Goal: Task Accomplishment & Management: Manage account settings

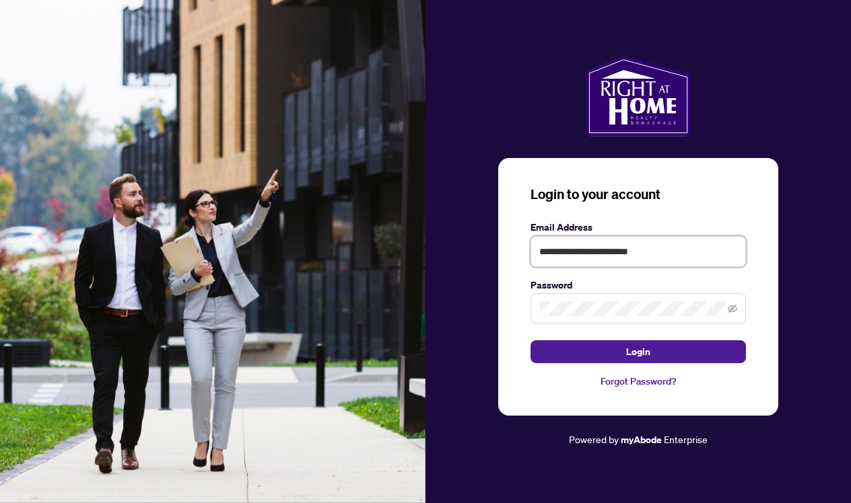
type input "**********"
click at [566, 317] on span at bounding box center [637, 308] width 215 height 31
click at [732, 309] on icon "eye-invisible" at bounding box center [731, 309] width 9 height 8
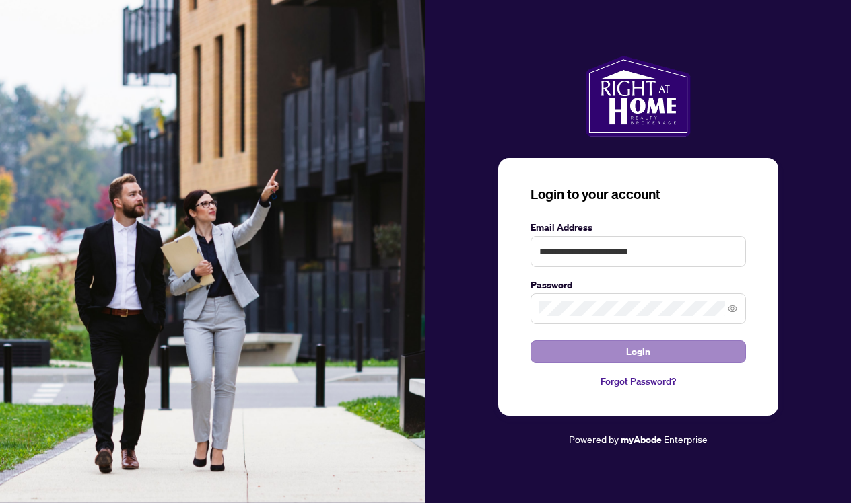
click at [659, 349] on button "Login" at bounding box center [637, 351] width 215 height 23
click at [594, 352] on button "Login" at bounding box center [637, 351] width 215 height 23
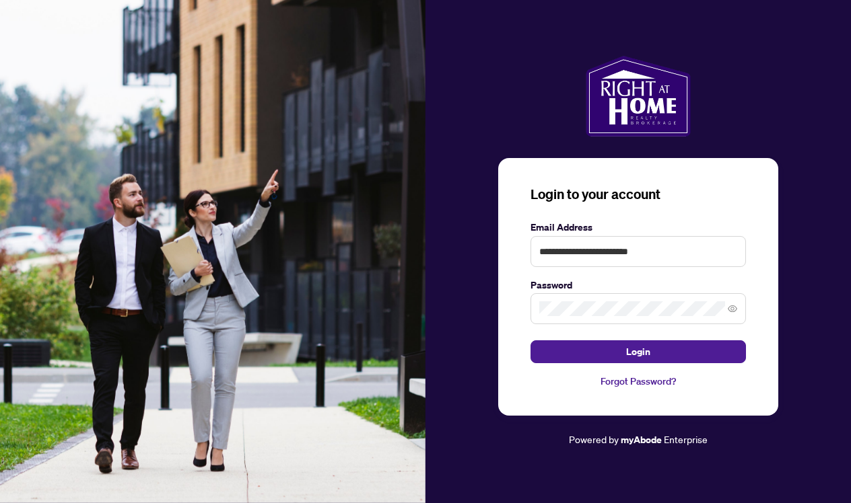
click at [612, 379] on link "Forgot Password?" at bounding box center [637, 381] width 215 height 15
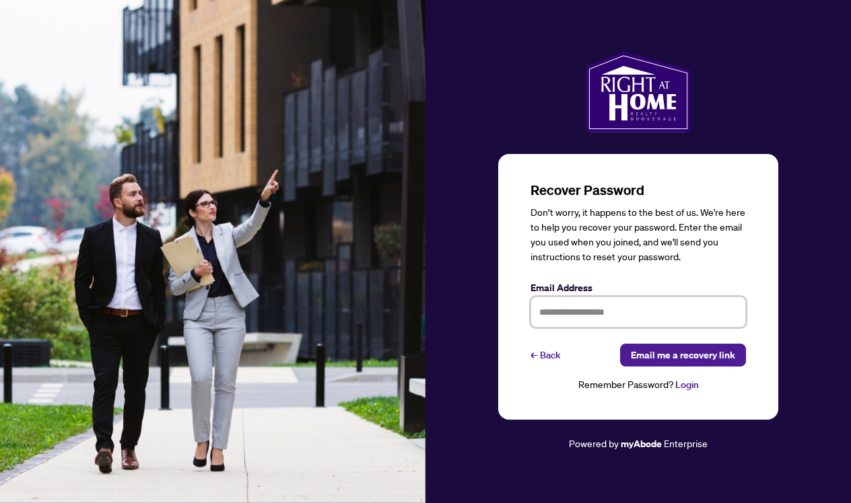
click at [557, 313] on input "text" at bounding box center [637, 312] width 215 height 31
type input "**********"
click at [646, 353] on span "Email me a recovery link" at bounding box center [683, 356] width 104 height 22
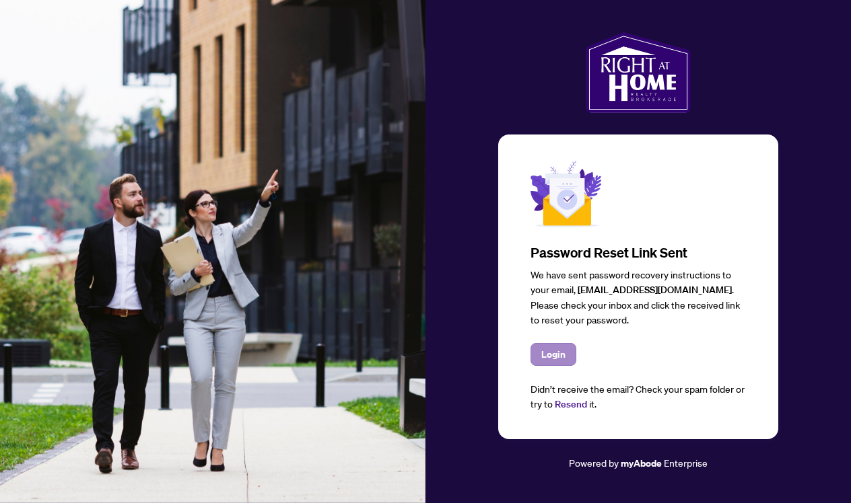
click at [559, 357] on span "Login" at bounding box center [553, 355] width 24 height 22
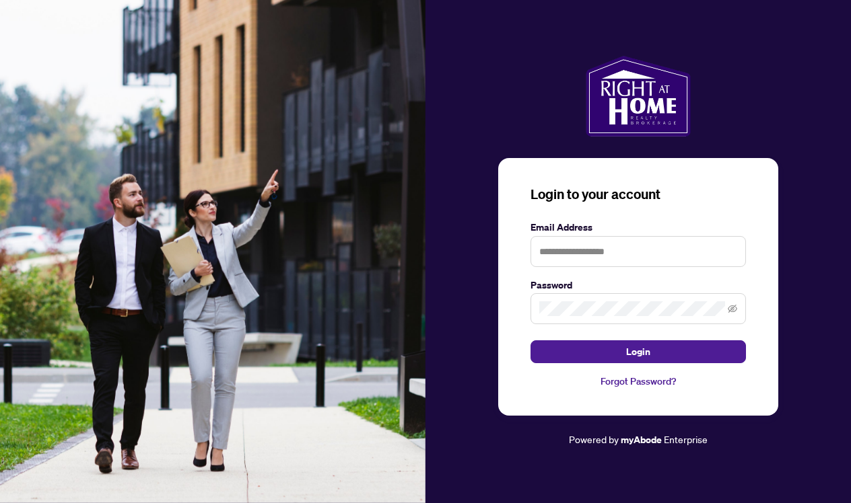
click at [561, 253] on input "text" at bounding box center [637, 251] width 215 height 31
type input "**********"
click at [733, 305] on icon "eye-invisible" at bounding box center [731, 308] width 9 height 9
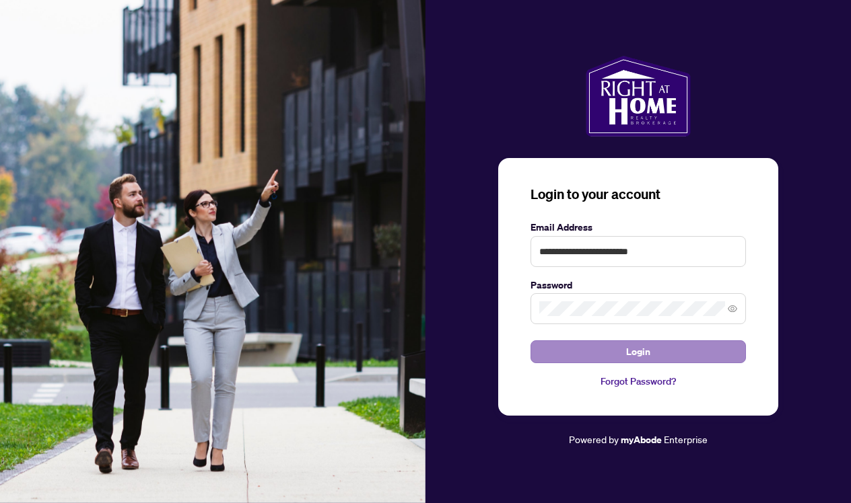
click at [663, 354] on button "Login" at bounding box center [637, 351] width 215 height 23
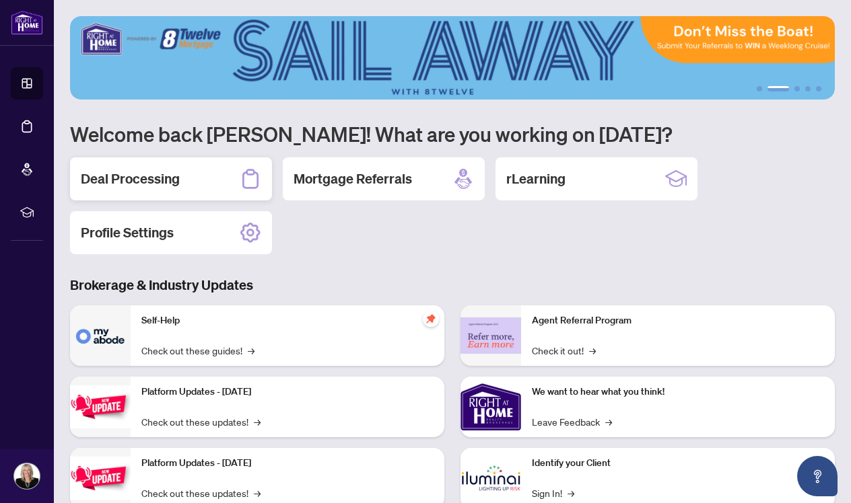
click at [150, 180] on h2 "Deal Processing" at bounding box center [130, 179] width 99 height 19
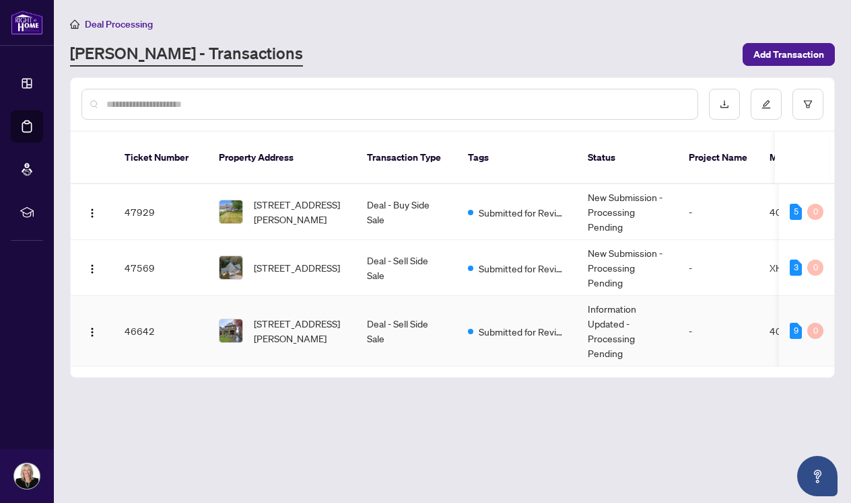
click at [140, 315] on td "46642" at bounding box center [161, 331] width 94 height 71
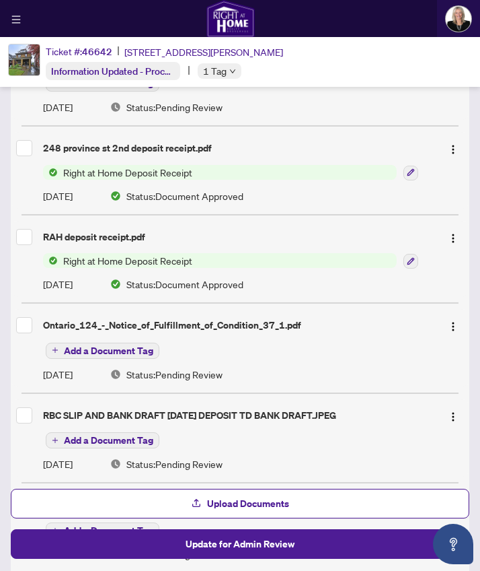
scroll to position [193, 0]
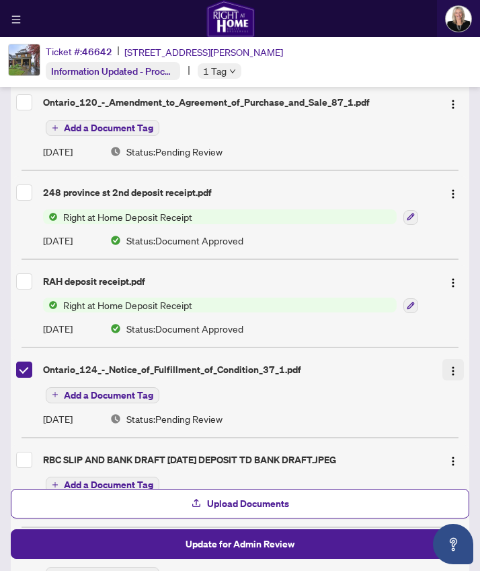
click at [453, 369] on img "button" at bounding box center [453, 370] width 11 height 11
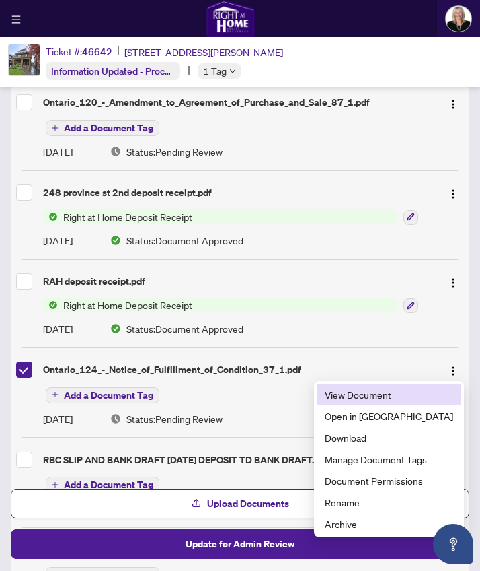
click at [415, 400] on span "View Document" at bounding box center [389, 394] width 129 height 15
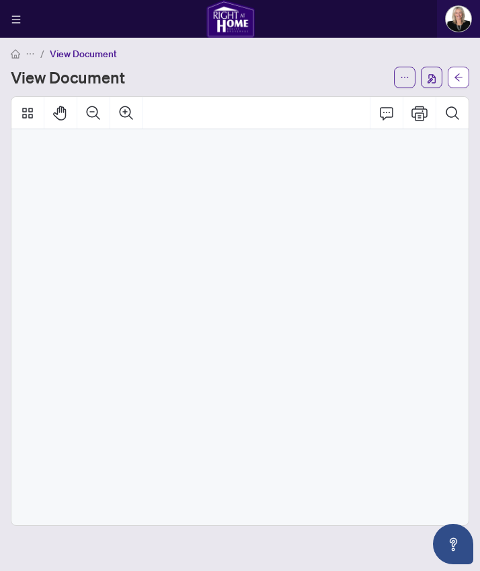
click at [458, 75] on icon "arrow-left" at bounding box center [459, 76] width 8 height 7
